Goal: Information Seeking & Learning: Learn about a topic

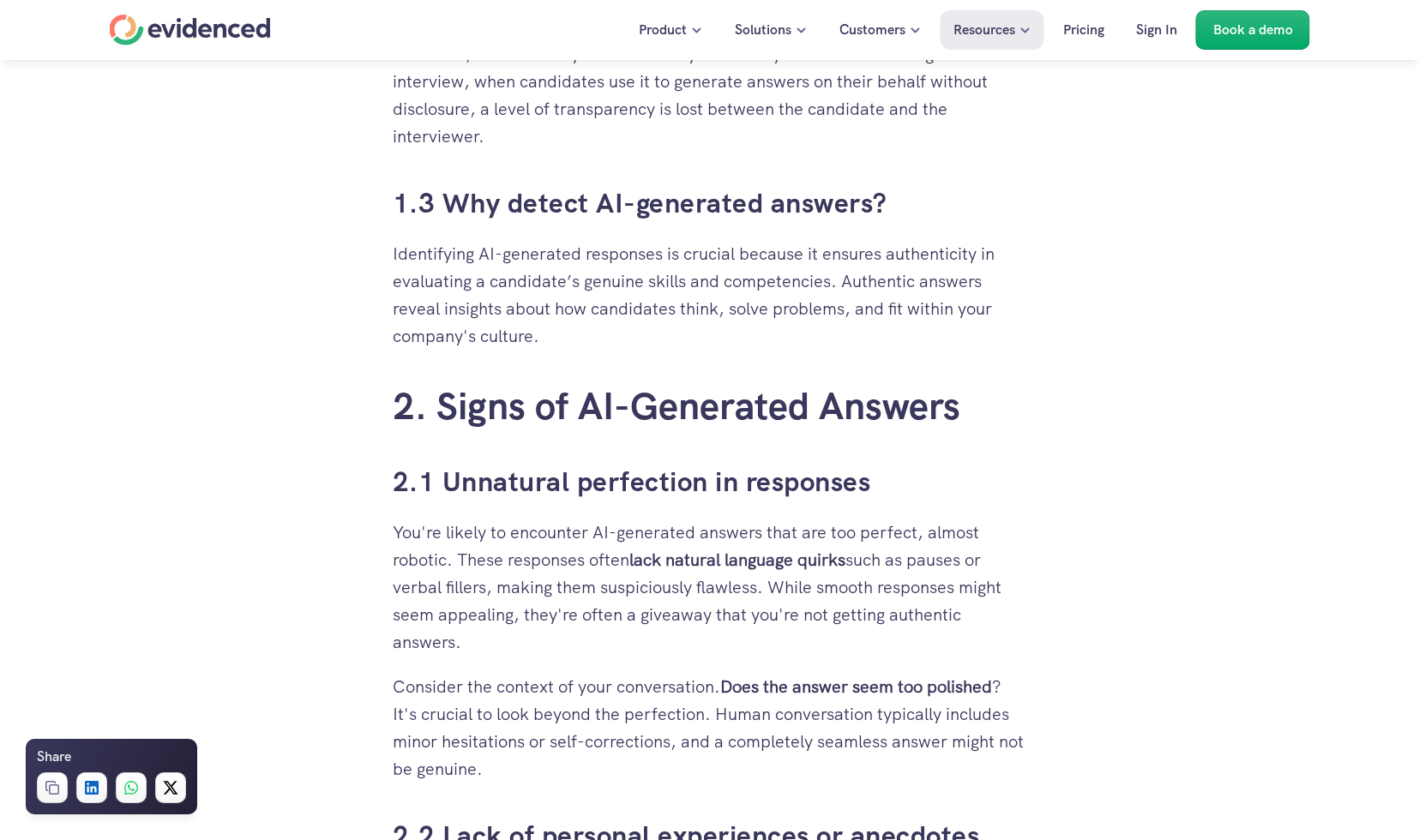
scroll to position [1598, 0]
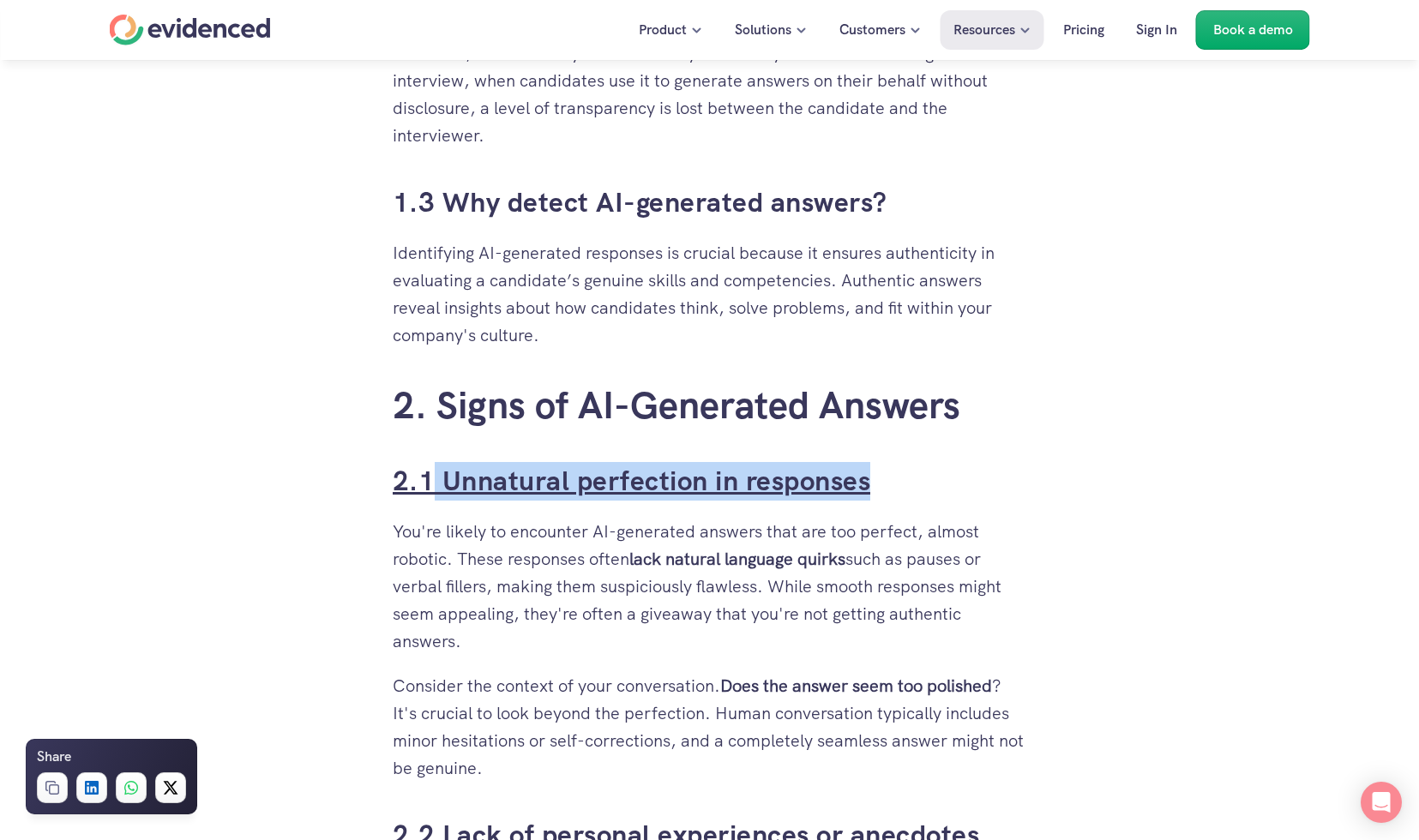
drag, startPoint x: 964, startPoint y: 472, endPoint x: 436, endPoint y: 496, distance: 528.8
click at [436, 496] on h3 "2.1 Unnatural perfection in responses" at bounding box center [710, 481] width 635 height 39
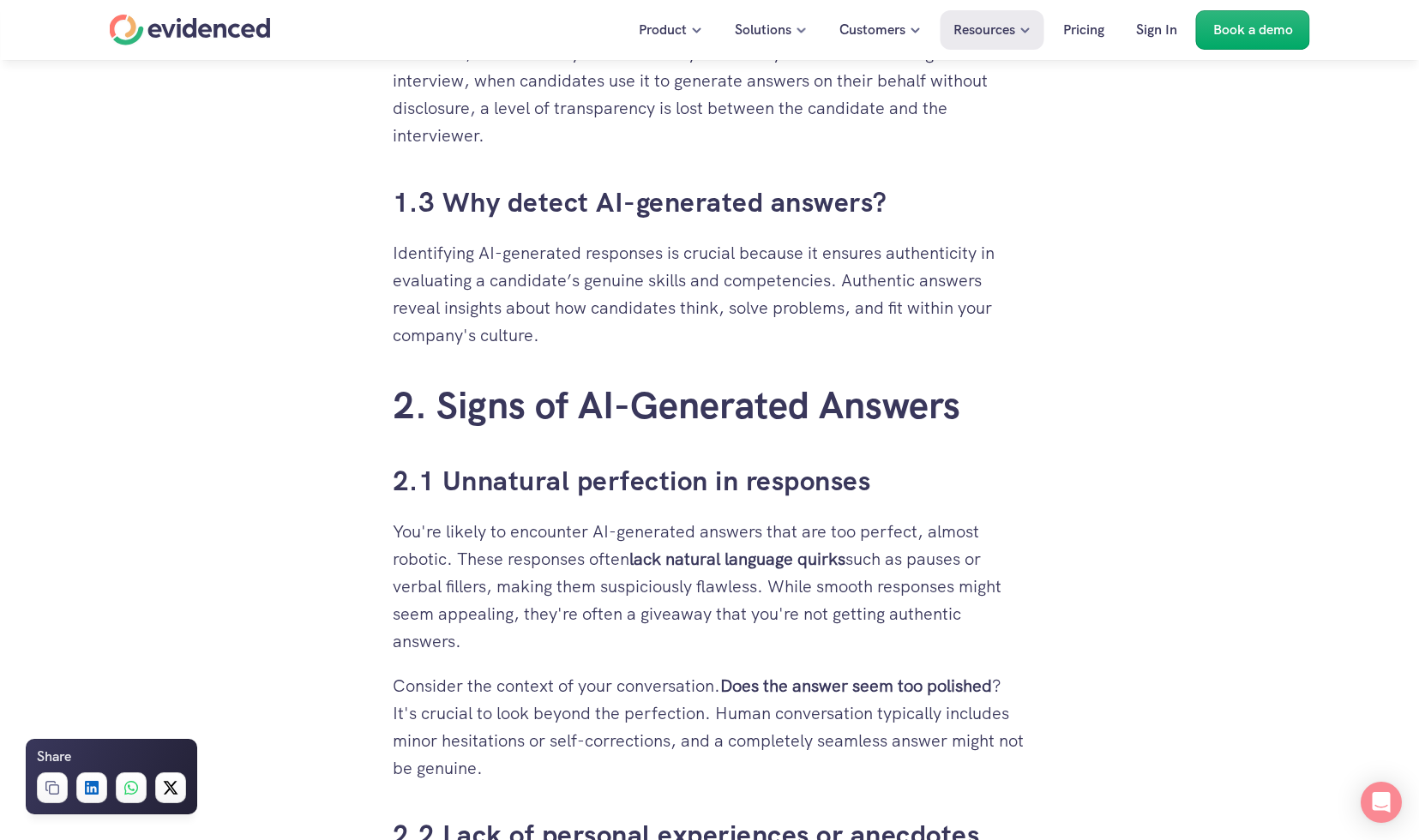
click at [437, 615] on p "You're likely to encounter AI-generated answers that are too perfect, almost ro…" at bounding box center [710, 586] width 635 height 137
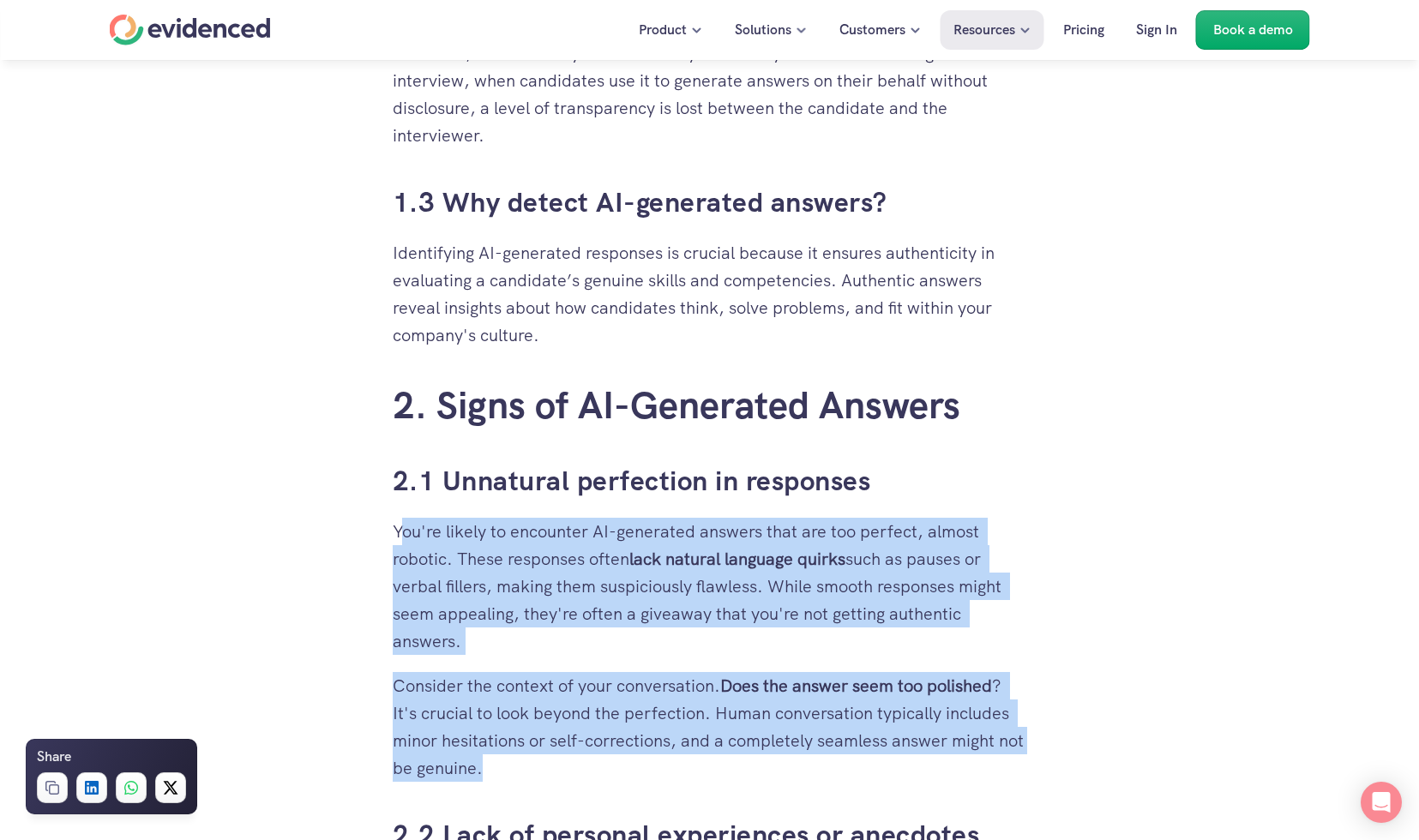
drag, startPoint x: 582, startPoint y: 767, endPoint x: 398, endPoint y: 539, distance: 293.3
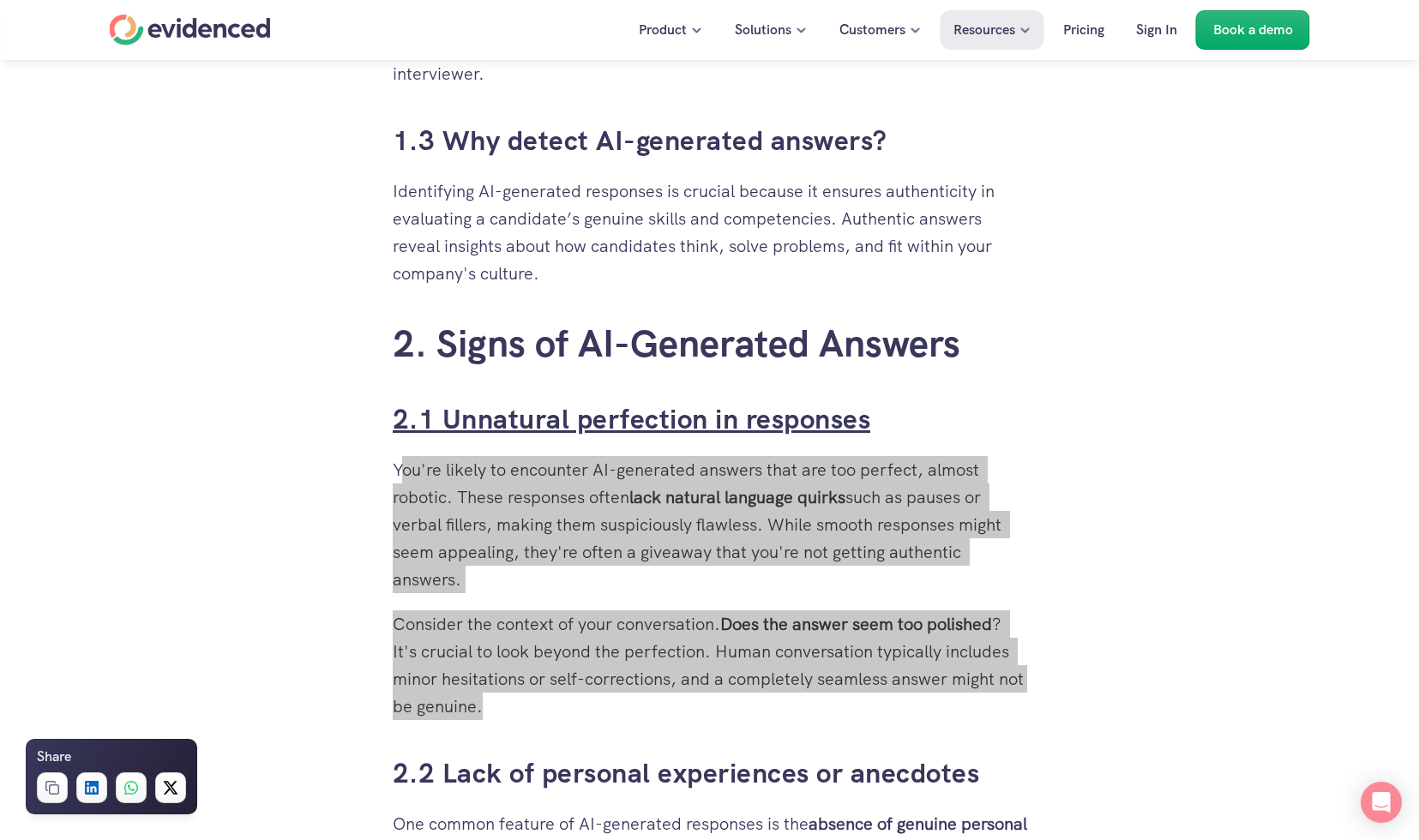
scroll to position [1670, 0]
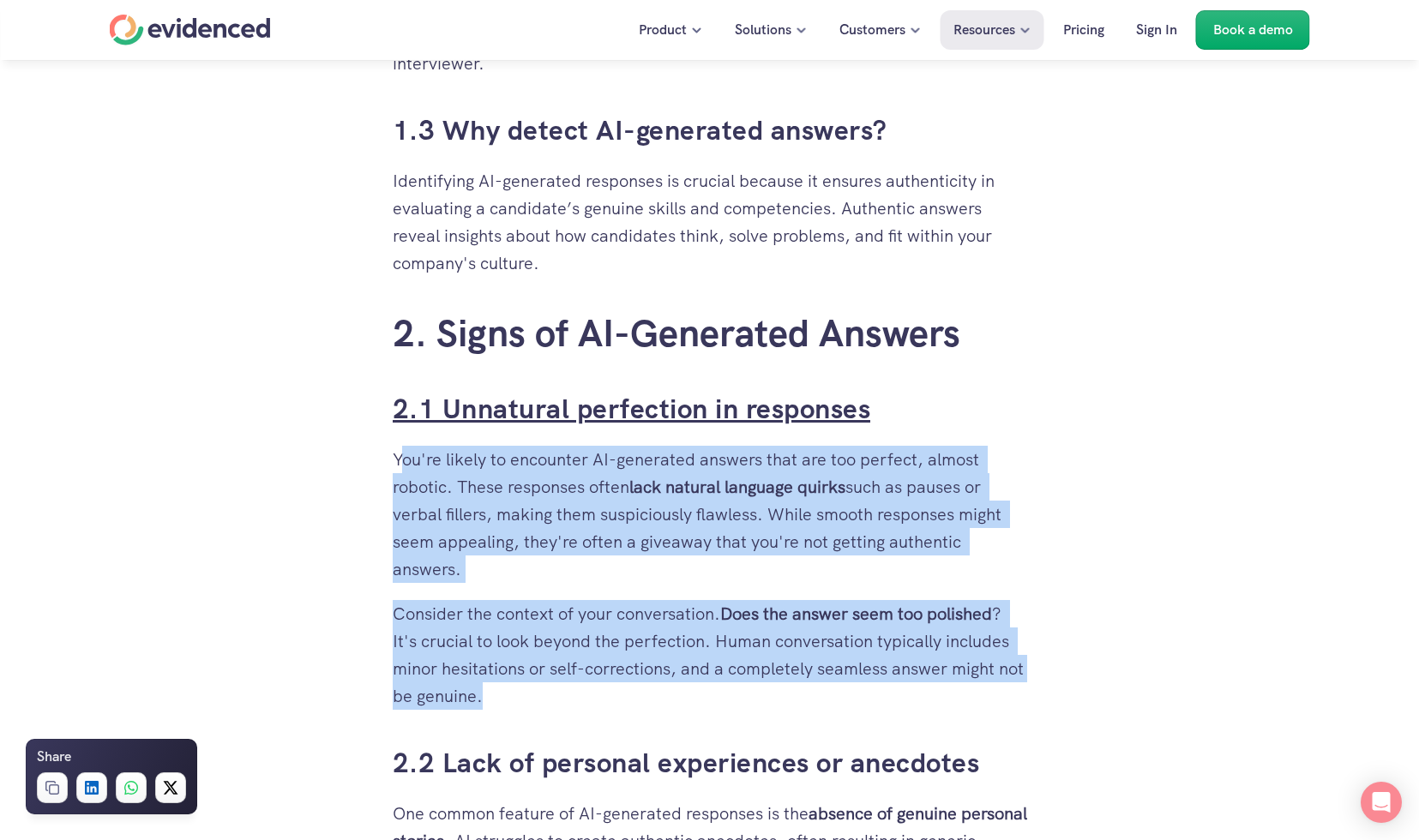
click at [503, 481] on p "You're likely to encounter AI-generated answers that are too perfect, almost ro…" at bounding box center [710, 514] width 635 height 137
drag, startPoint x: 701, startPoint y: 460, endPoint x: 765, endPoint y: 525, distance: 91.6
click at [765, 525] on p "You're likely to encounter AI-generated answers that are too perfect, almost ro…" at bounding box center [710, 514] width 635 height 137
copy p "answers that are too perfect, almost robotic. These responses often lack natura…"
drag, startPoint x: 725, startPoint y: 613, endPoint x: 719, endPoint y: 693, distance: 80.0
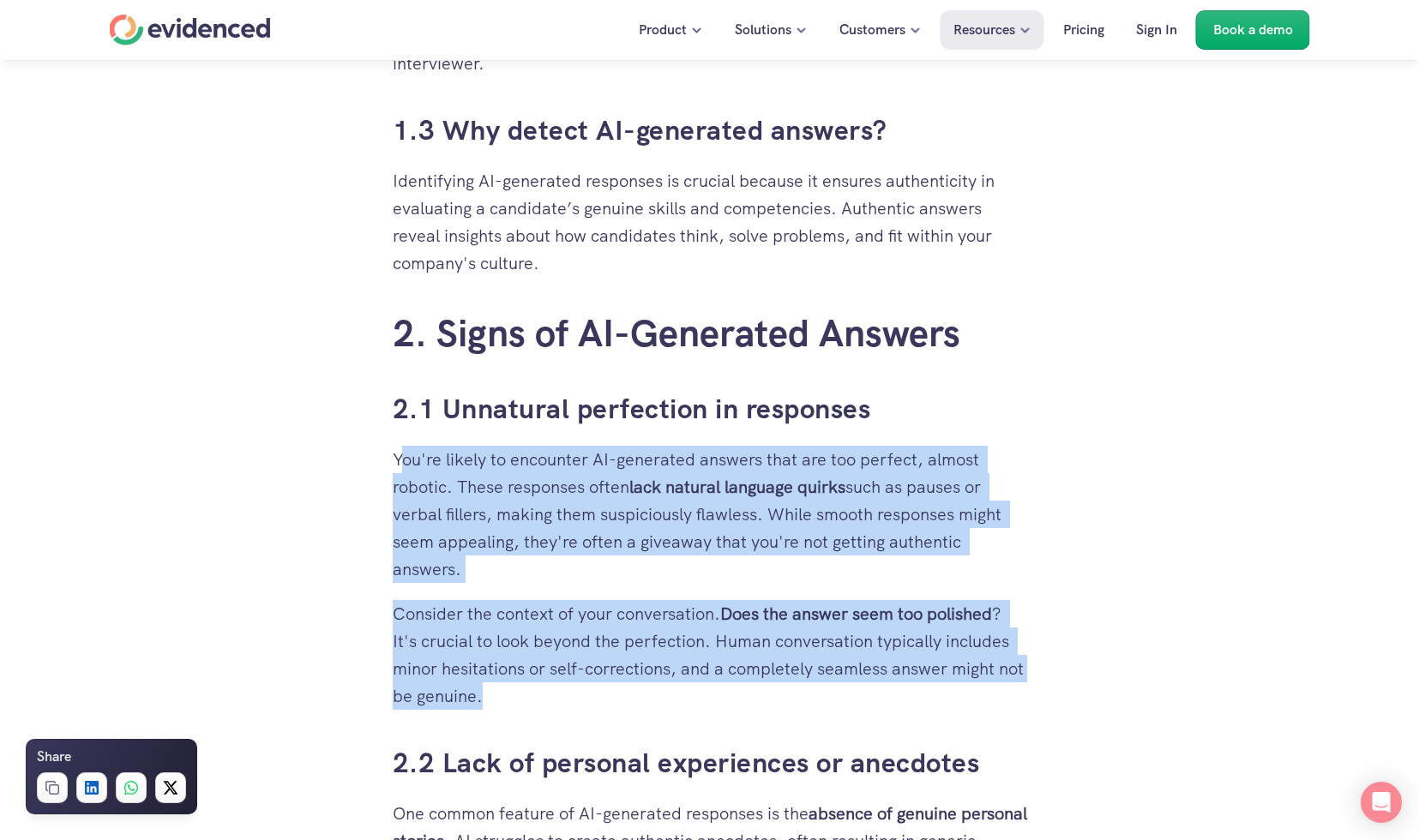
click at [719, 693] on p "Consider the context of your conversation. Does the answer seem too polished ? …" at bounding box center [710, 655] width 635 height 110
copy p "Does the answer seem too polished ? It's crucial to look beyond the perfection.…"
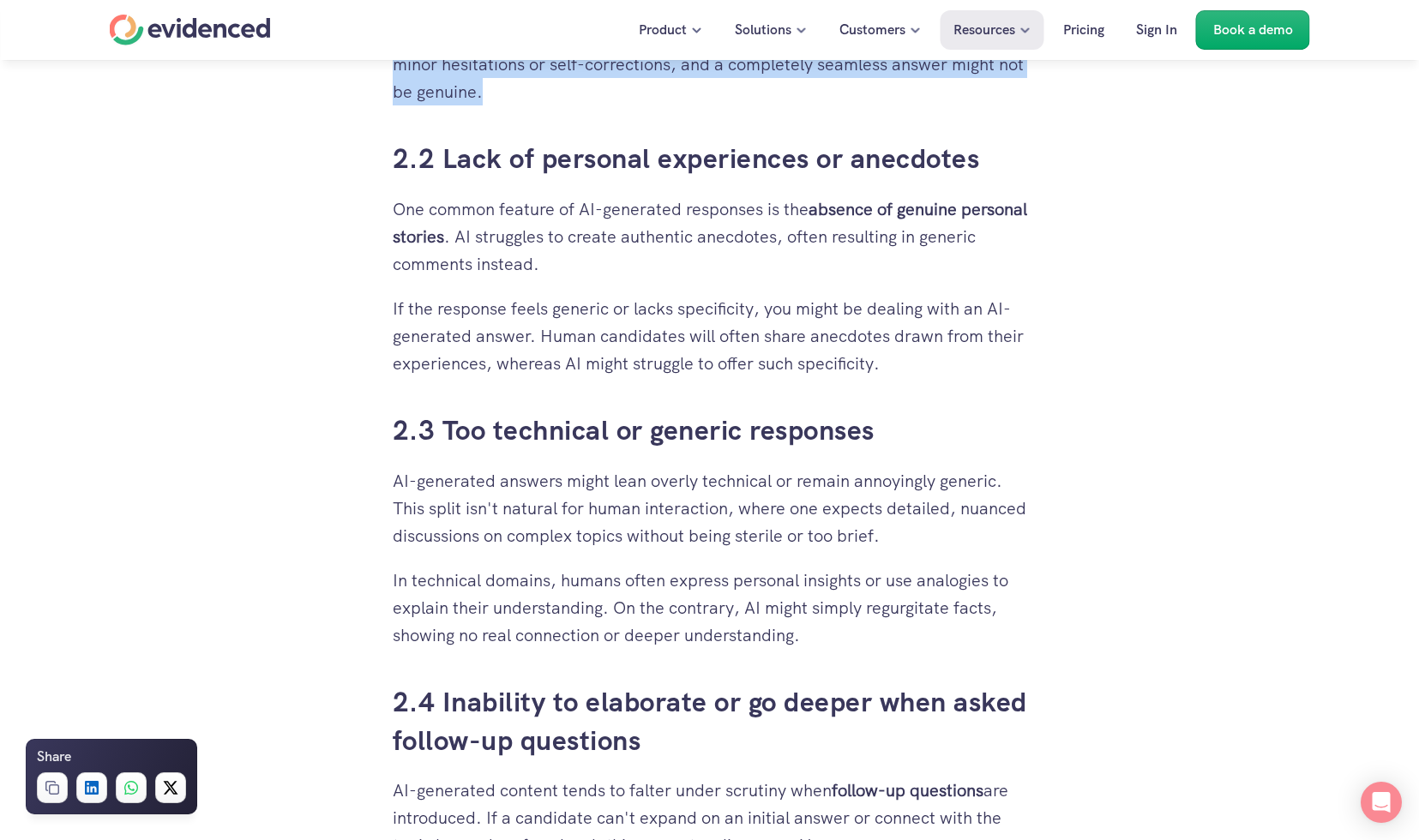
scroll to position [2276, 0]
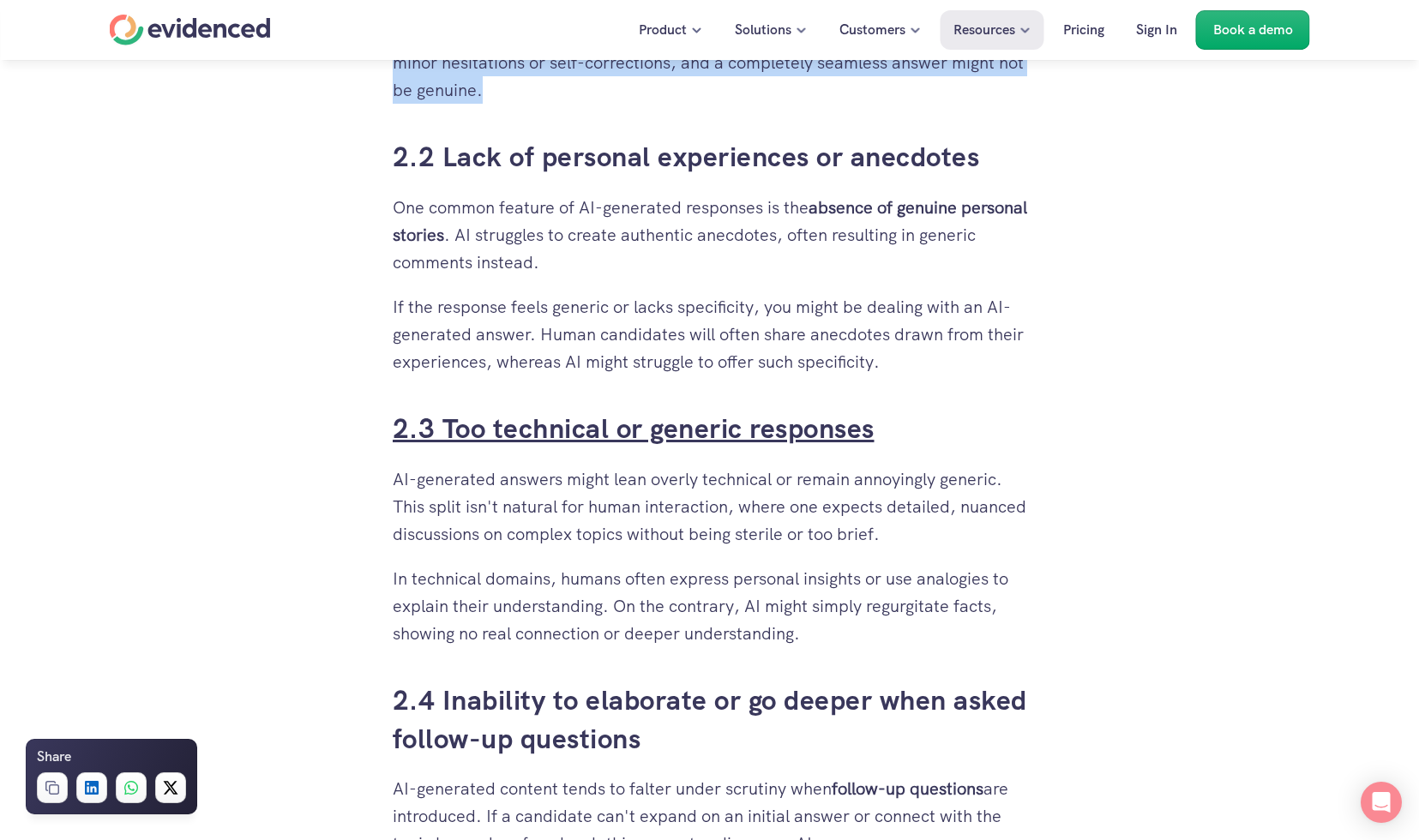
drag, startPoint x: 826, startPoint y: 641, endPoint x: 443, endPoint y: 436, distance: 433.9
copy div "Too technical or generic responses AI-generated answers might lean overly techn…"
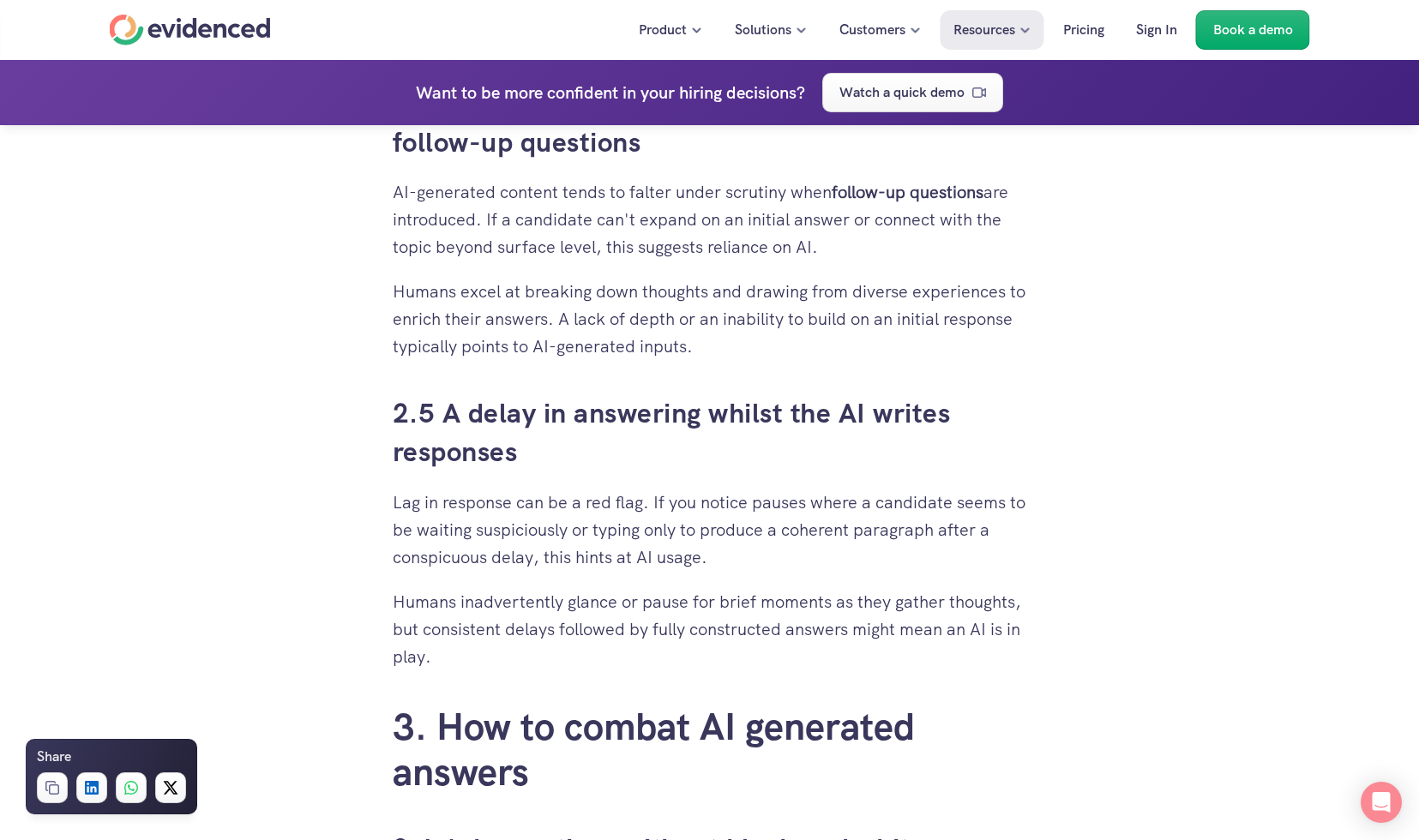
scroll to position [2876, 0]
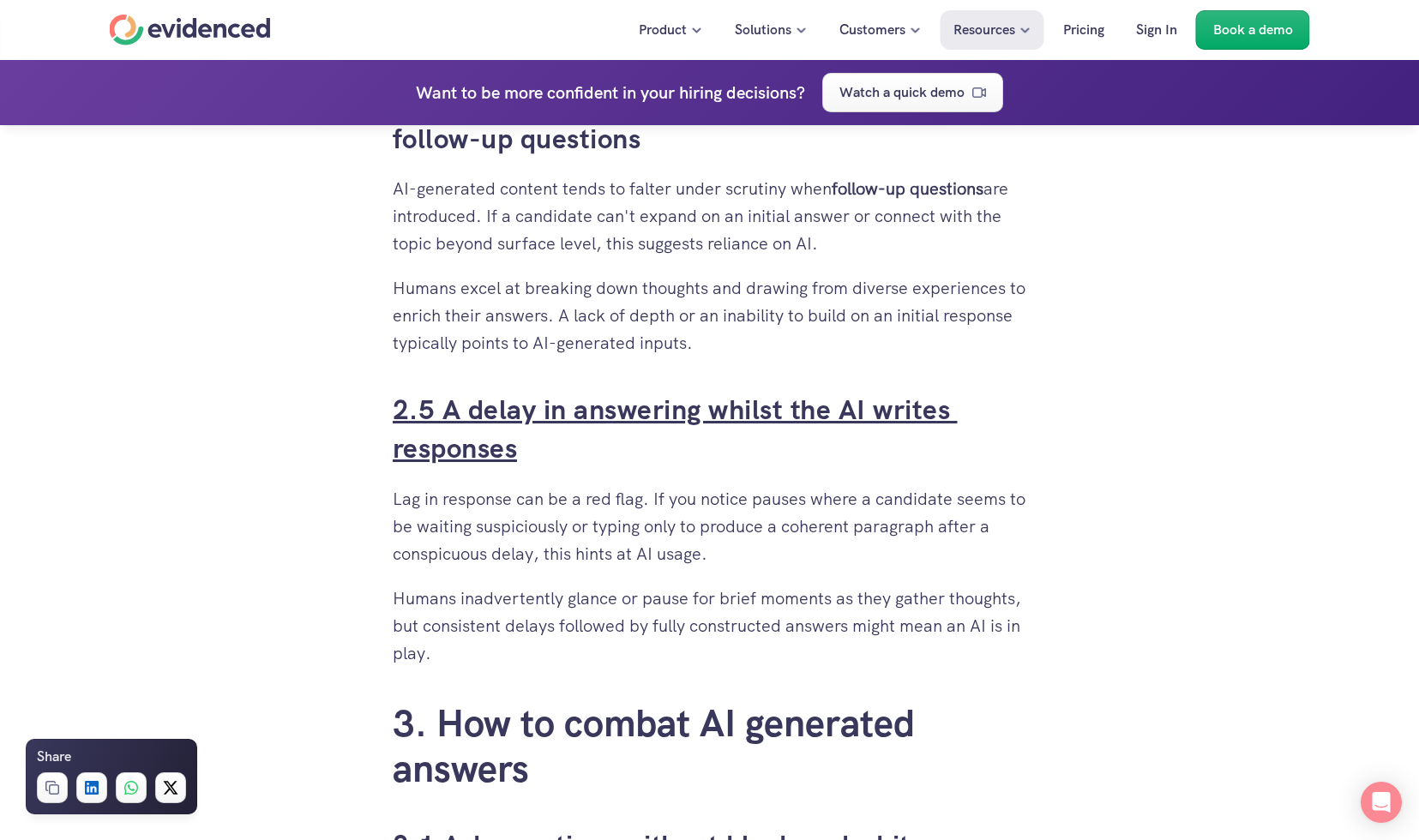
drag, startPoint x: 847, startPoint y: 665, endPoint x: 441, endPoint y: 418, distance: 476.1
click at [441, 418] on div "When you’ve put time and effort into building a solid recruitment process, it c…" at bounding box center [710, 801] width 635 height 5643
copy div "A delay in answering whilst the AI writes responses Lag in response can be a re…"
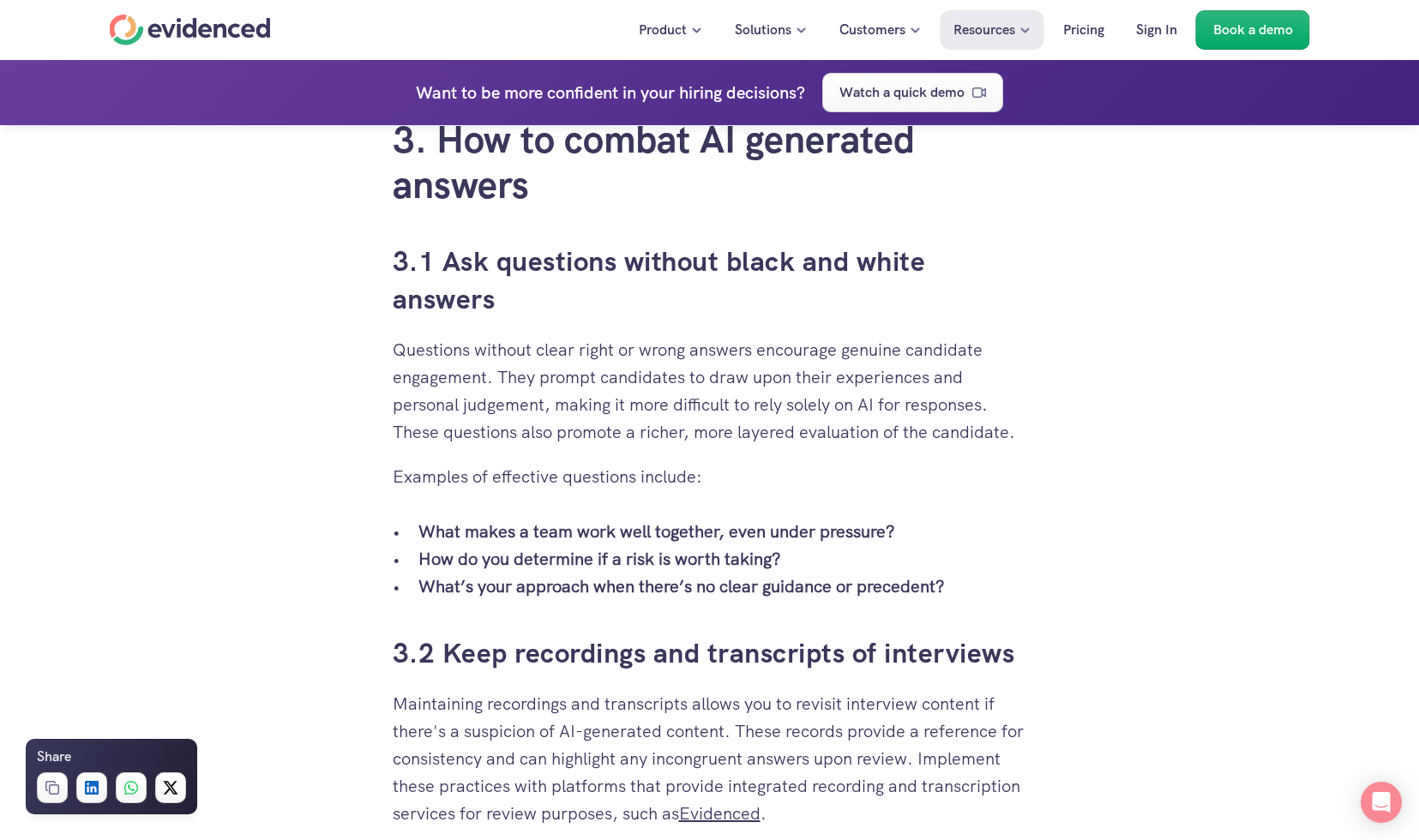
scroll to position [3461, 0]
drag, startPoint x: 374, startPoint y: 262, endPoint x: 976, endPoint y: 580, distance: 680.5
click at [976, 580] on div "When you’ve put time and effort into building a solid recruitment process, it c…" at bounding box center [710, 15] width 669 height 6046
copy div "3.1 Ask questions without black and white answers Questions without clear right…"
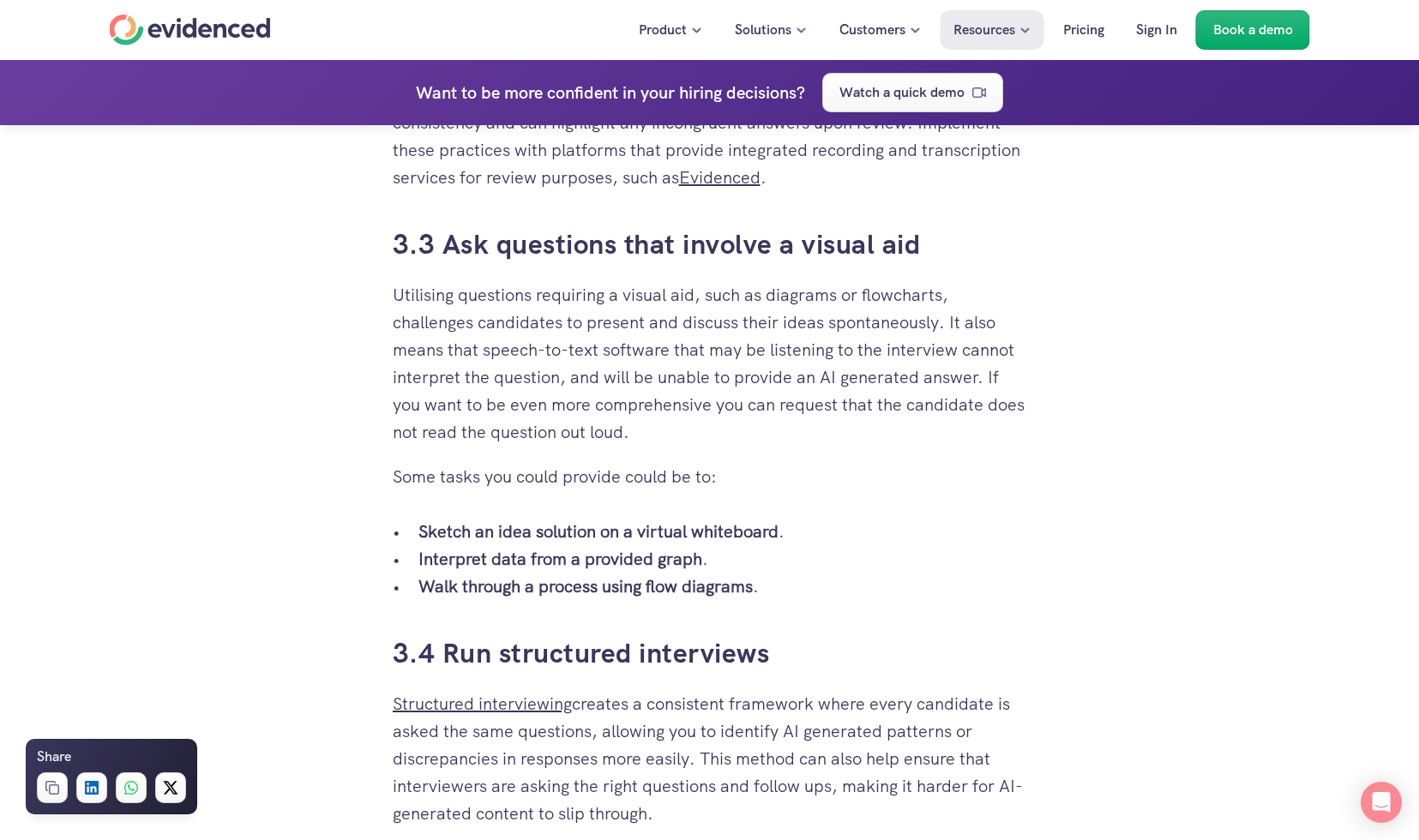
scroll to position [4098, 0]
drag, startPoint x: 858, startPoint y: 605, endPoint x: 438, endPoint y: 247, distance: 551.8
copy div "Ask questions that involve a visual aid Utilising questions requiring a visual …"
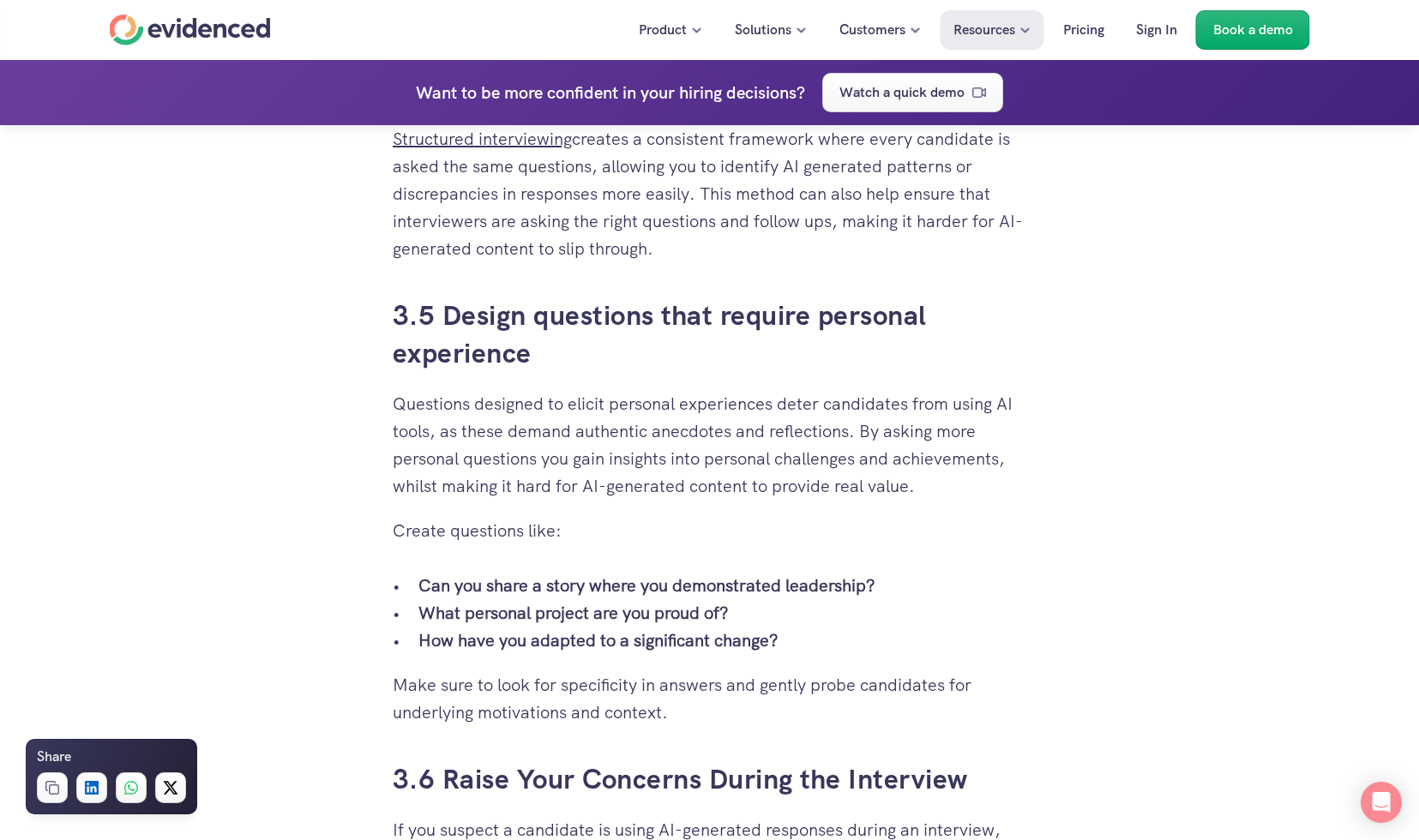
scroll to position [4663, 0]
drag, startPoint x: 366, startPoint y: 304, endPoint x: 815, endPoint y: 703, distance: 600.1
copy div "3.5 Design questions that require personal experience Questions designed to eli…"
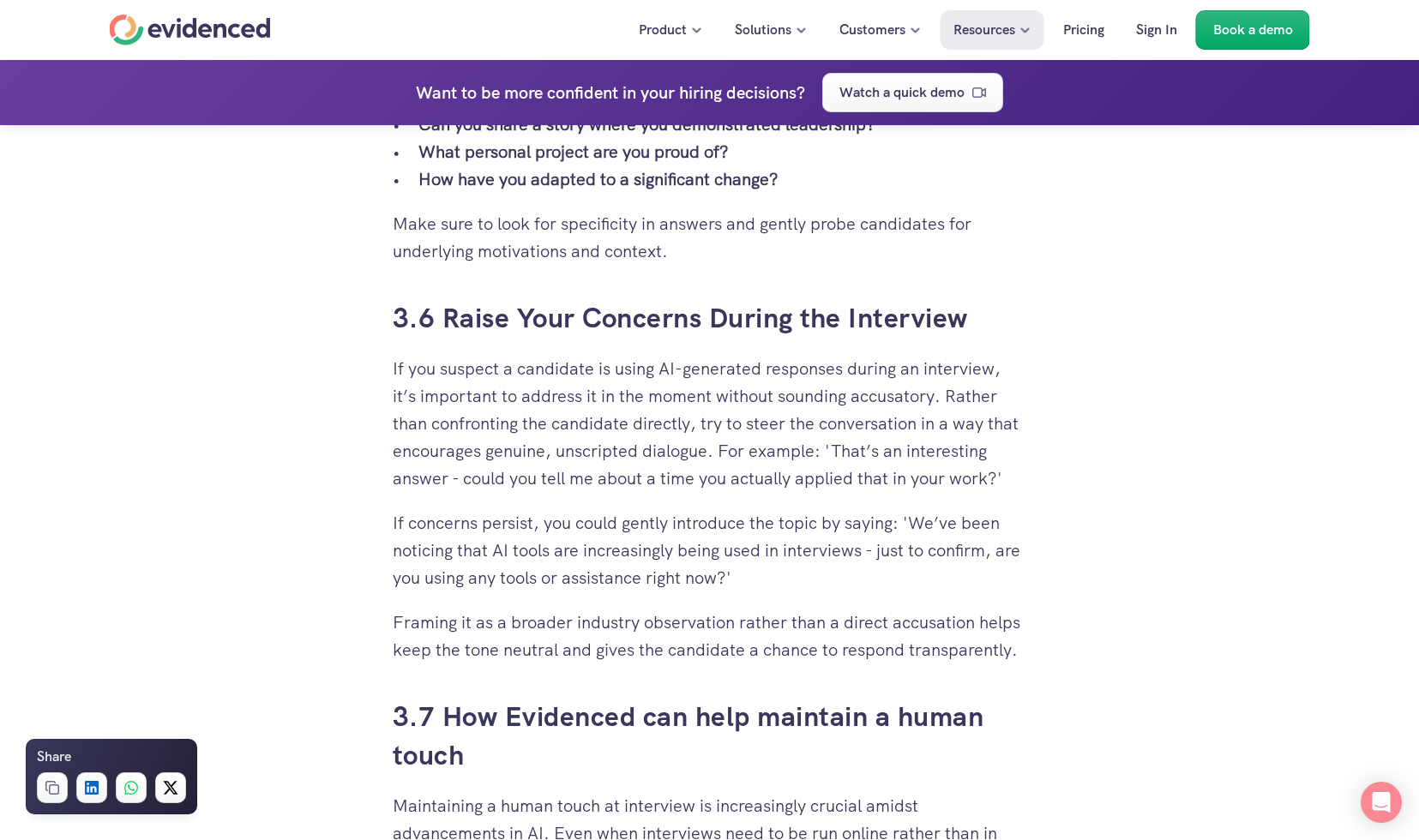
scroll to position [5125, 0]
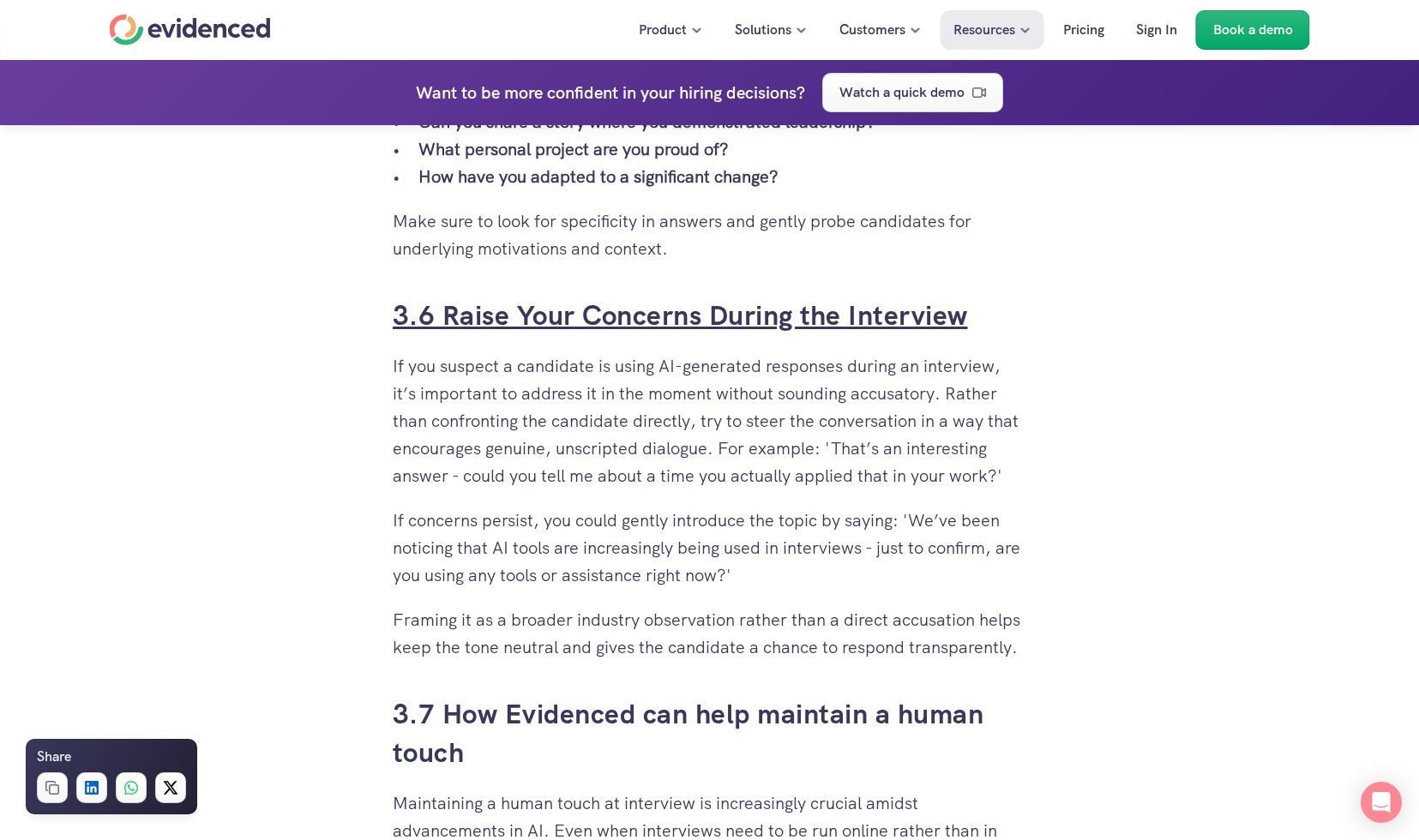
drag, startPoint x: 1027, startPoint y: 639, endPoint x: 441, endPoint y: 311, distance: 671.8
copy div "Raise Your Concerns During the Interview If you suspect a candidate is using AI…"
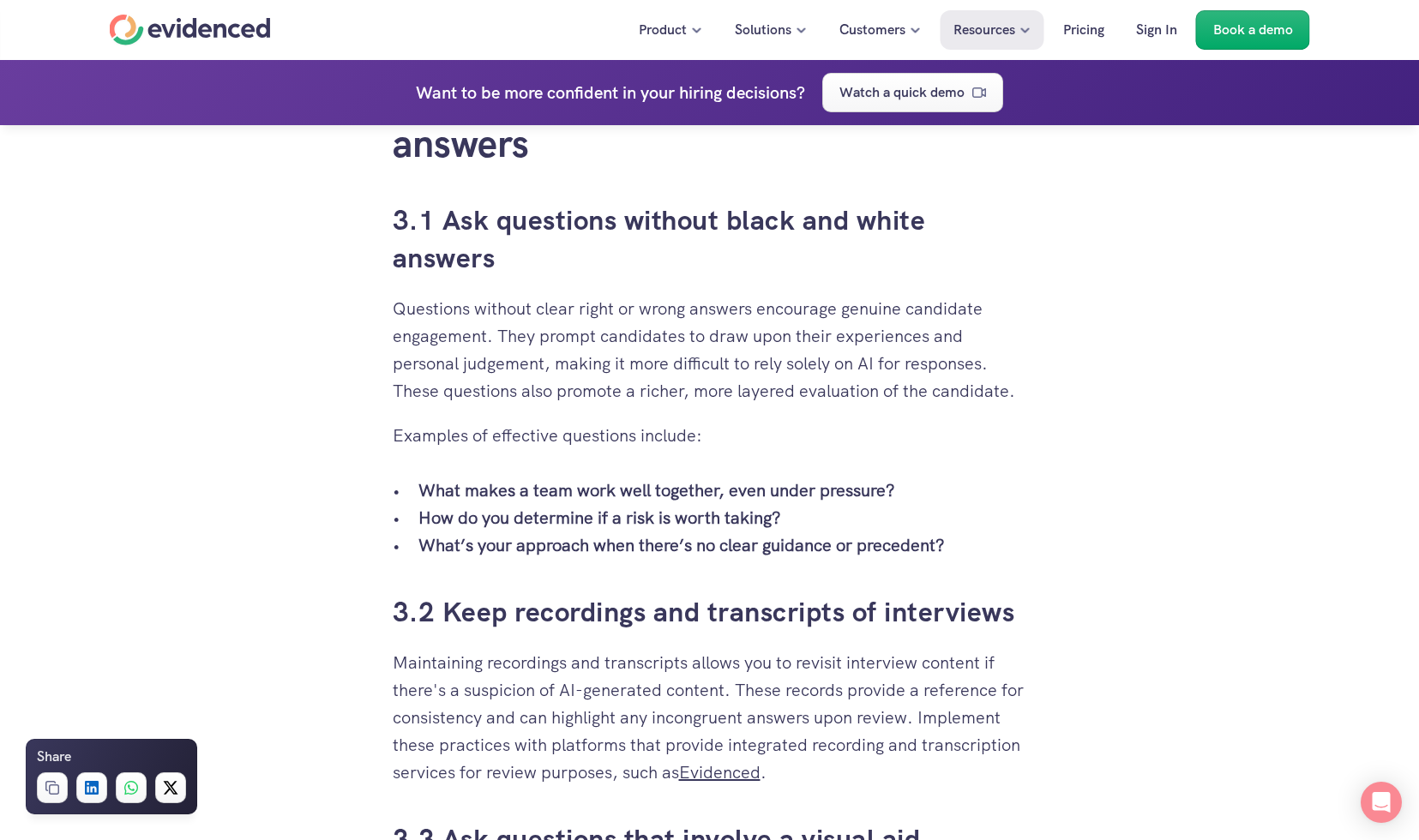
scroll to position [3142, 0]
